Goal: Navigation & Orientation: Find specific page/section

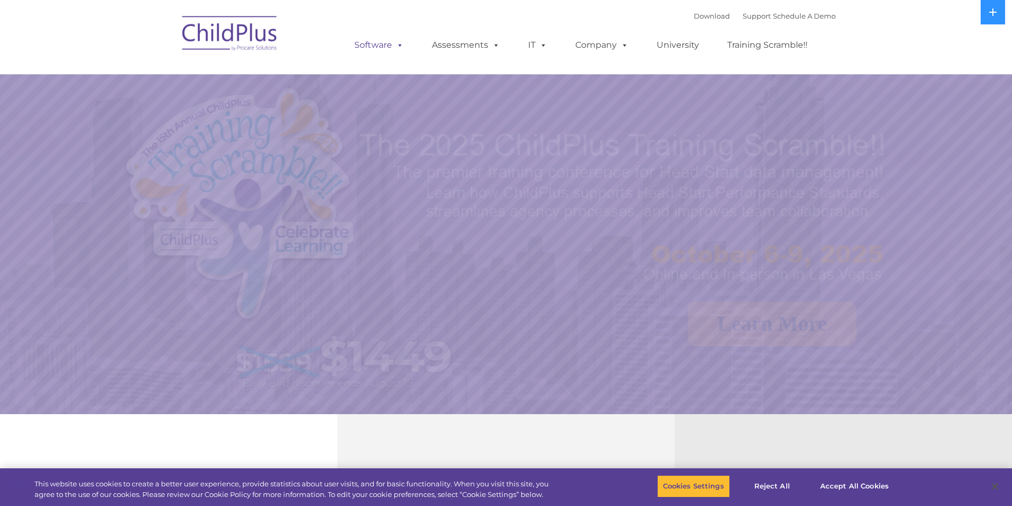
select select "MEDIUM"
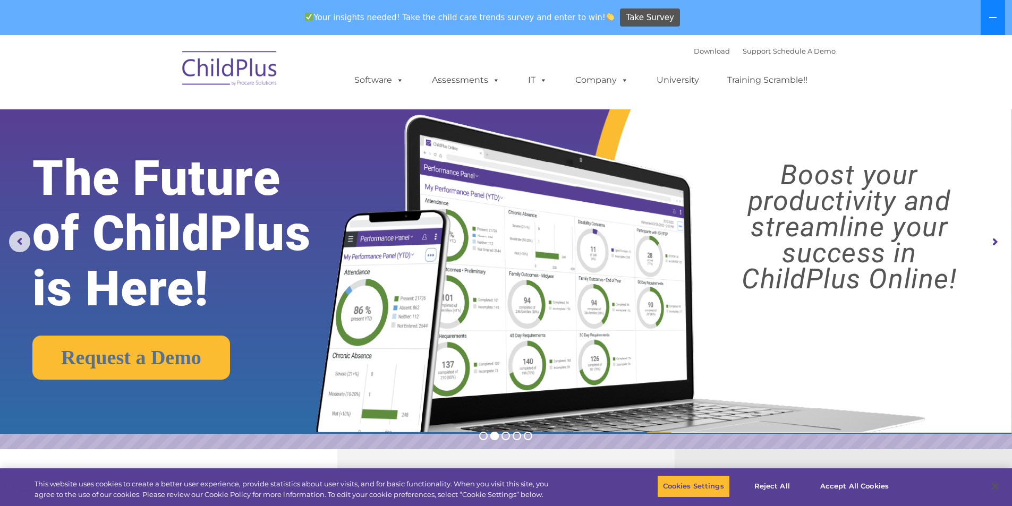
click at [992, 16] on icon at bounding box center [992, 17] width 8 height 8
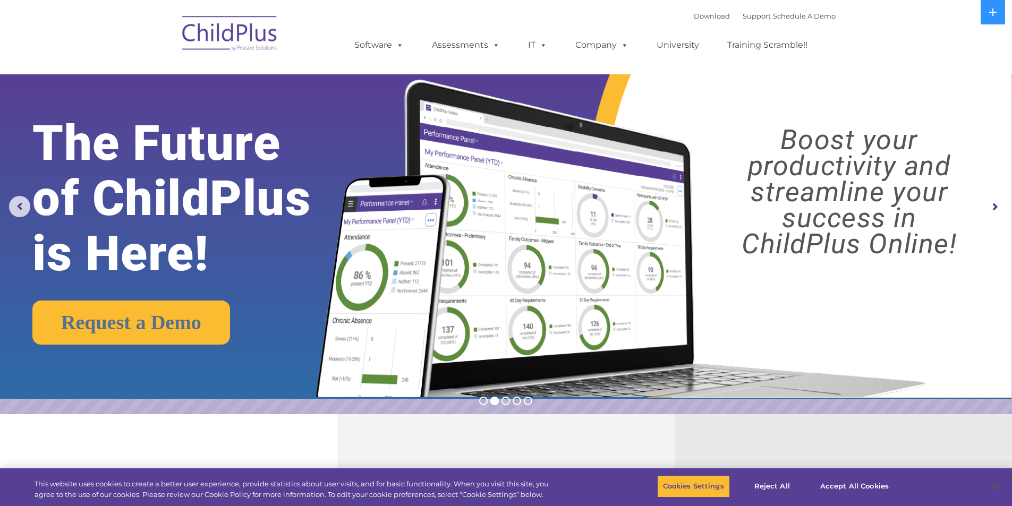
click at [206, 49] on img at bounding box center [230, 34] width 106 height 53
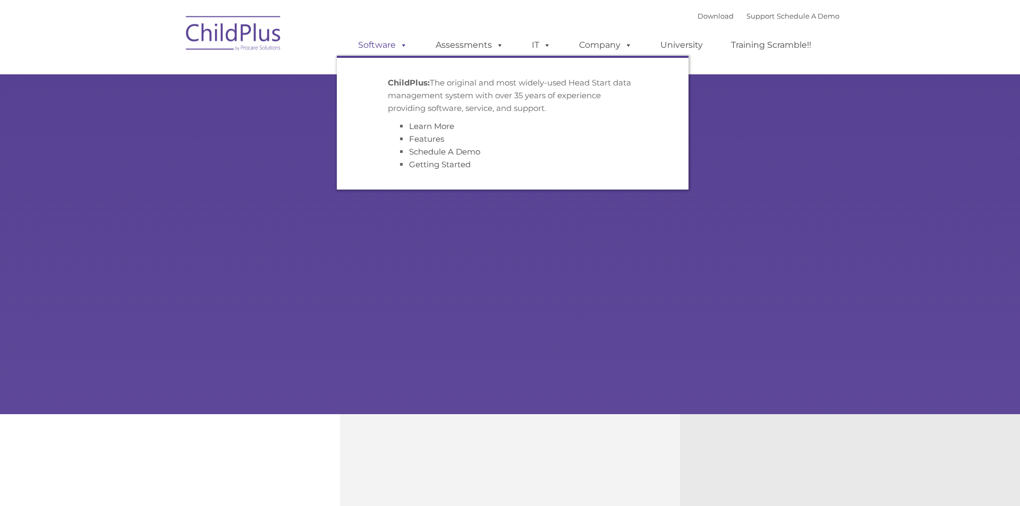
type input ""
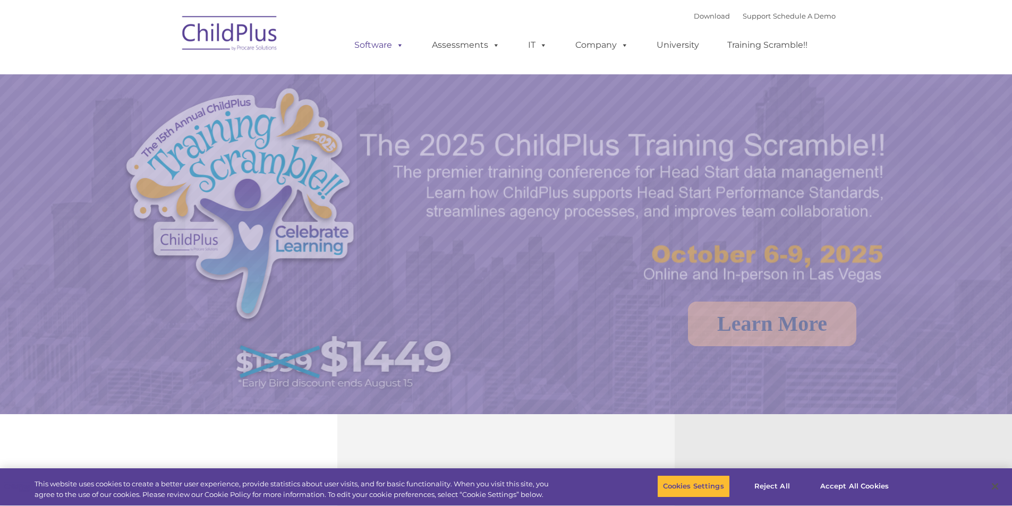
select select "MEDIUM"
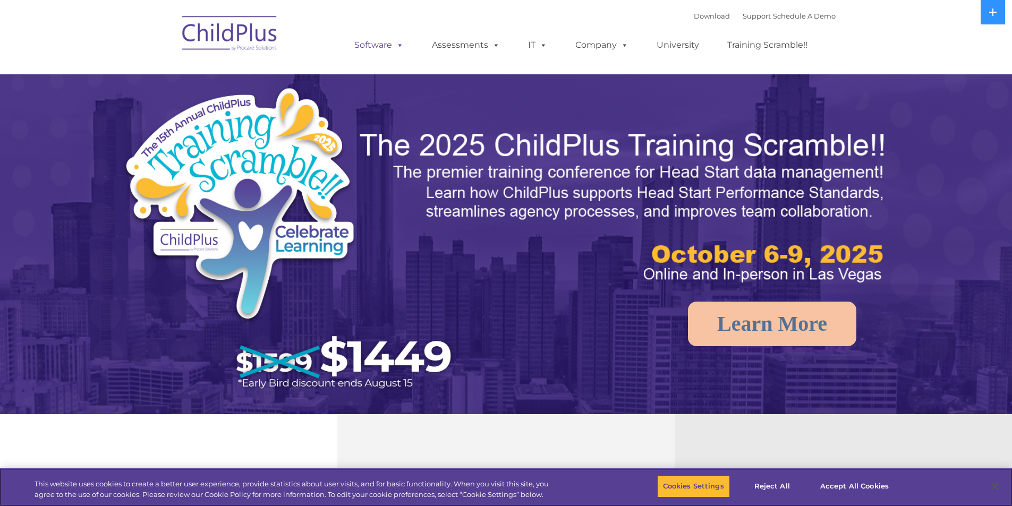
click at [393, 44] on span at bounding box center [398, 45] width 12 height 10
